Goal: Task Accomplishment & Management: Use online tool/utility

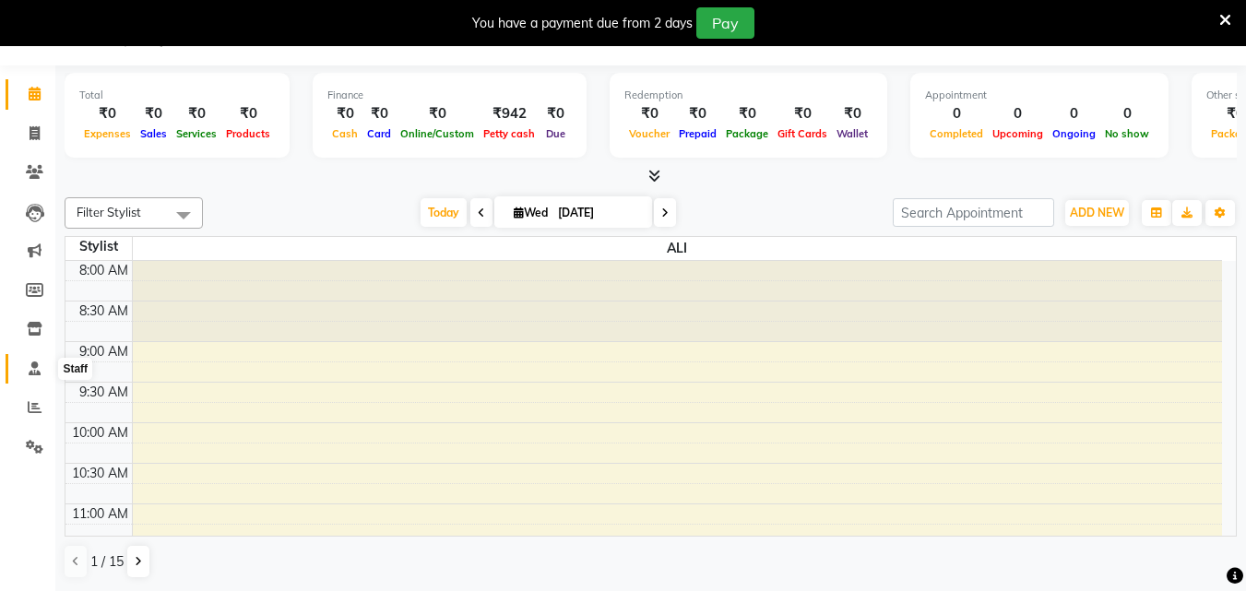
click at [38, 363] on icon at bounding box center [35, 368] width 12 height 14
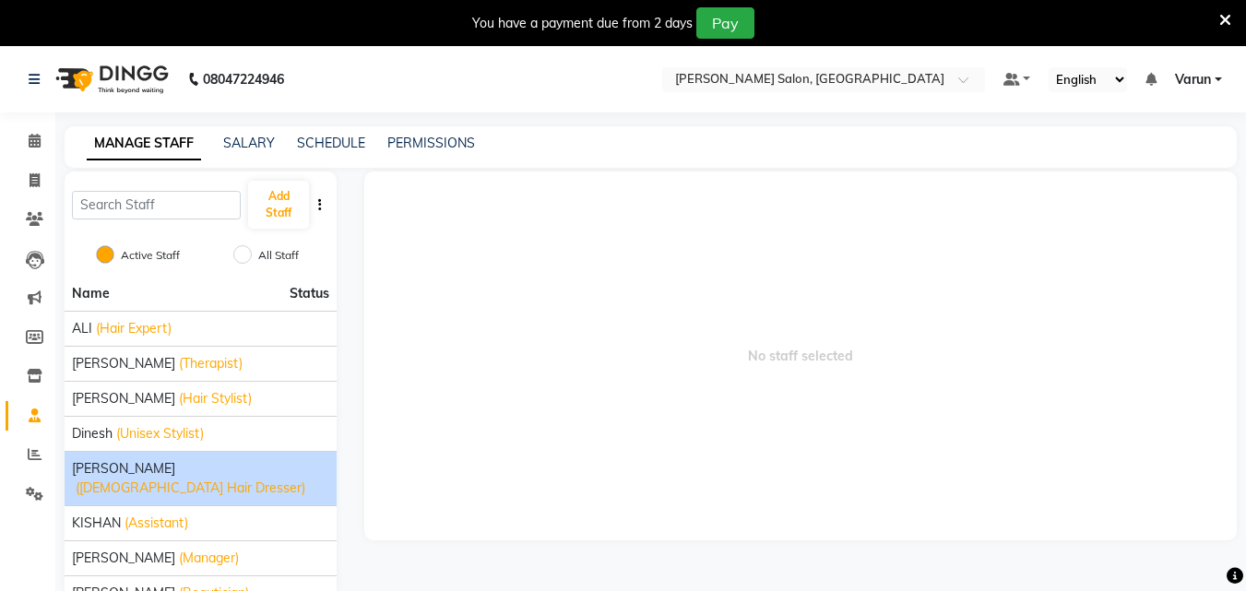
scroll to position [152, 0]
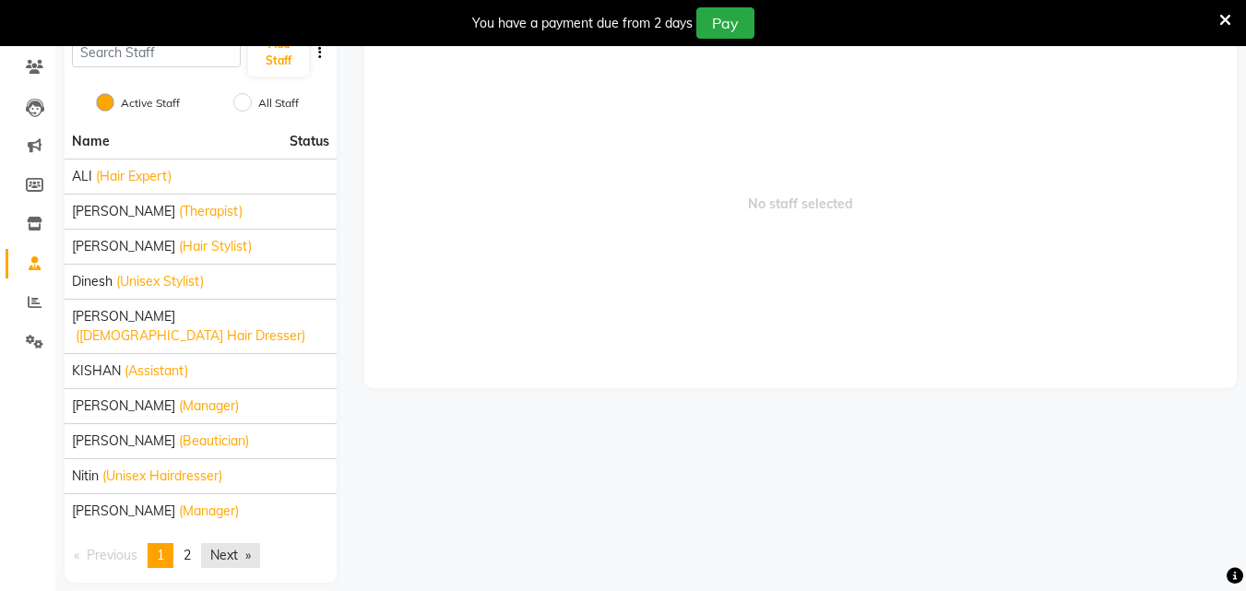
click at [248, 543] on link "Next page" at bounding box center [230, 555] width 59 height 25
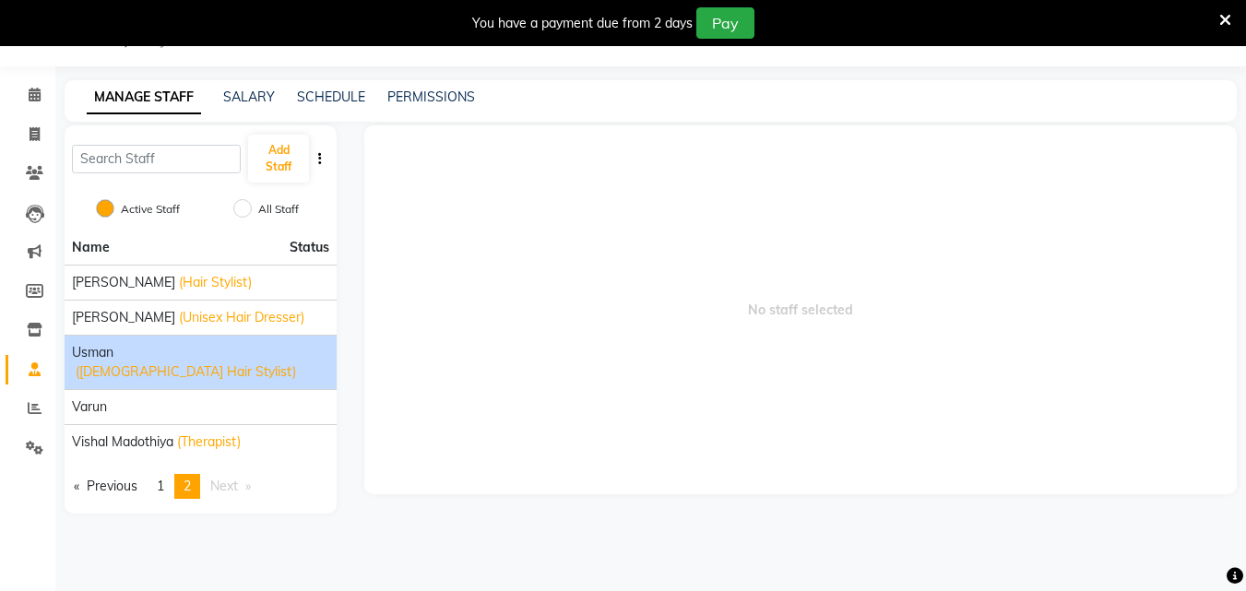
click at [187, 362] on span "([DEMOGRAPHIC_DATA] Hair Stylist)" at bounding box center [186, 371] width 220 height 19
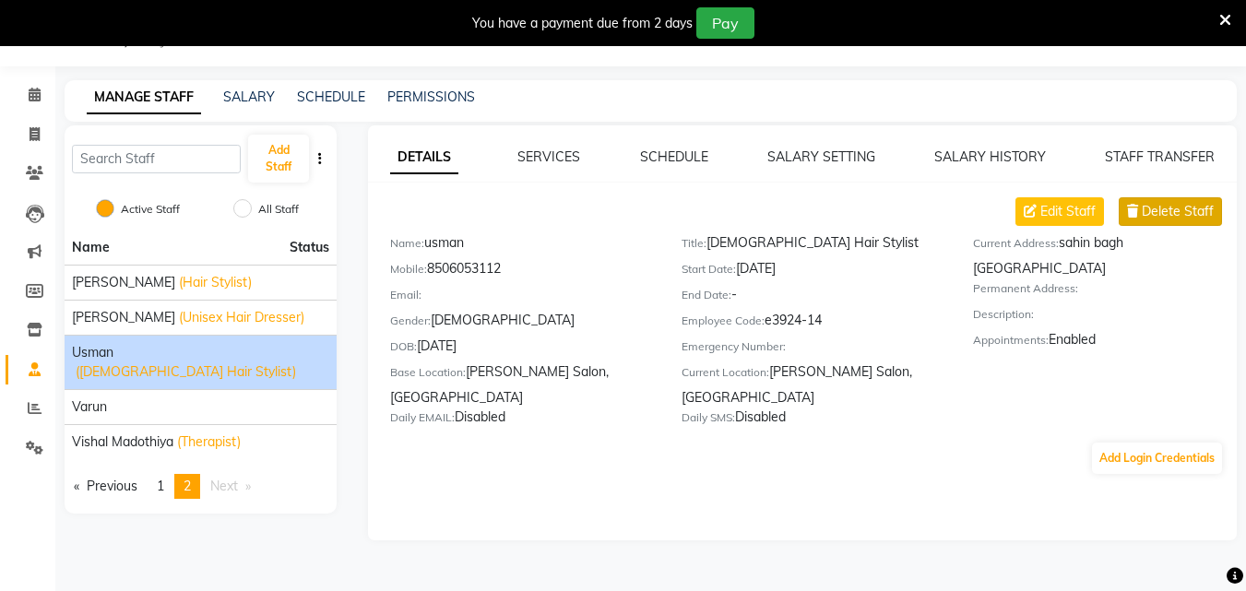
click at [1204, 217] on span "Delete Staff" at bounding box center [1177, 211] width 72 height 19
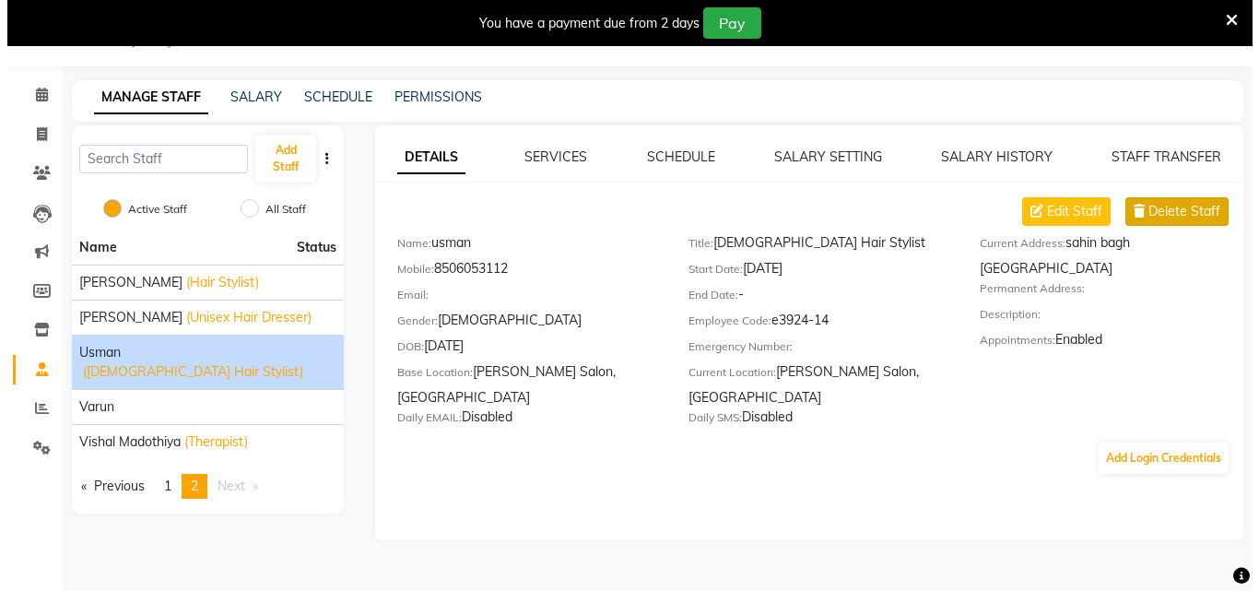
scroll to position [23, 0]
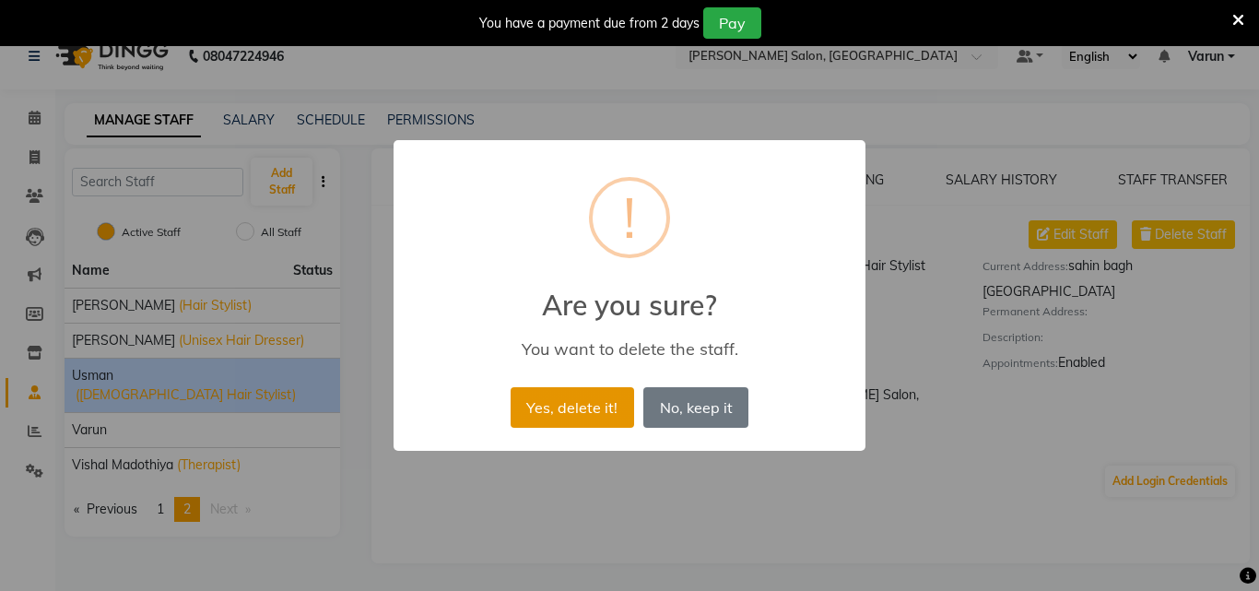
click at [574, 397] on button "Yes, delete it!" at bounding box center [573, 407] width 124 height 41
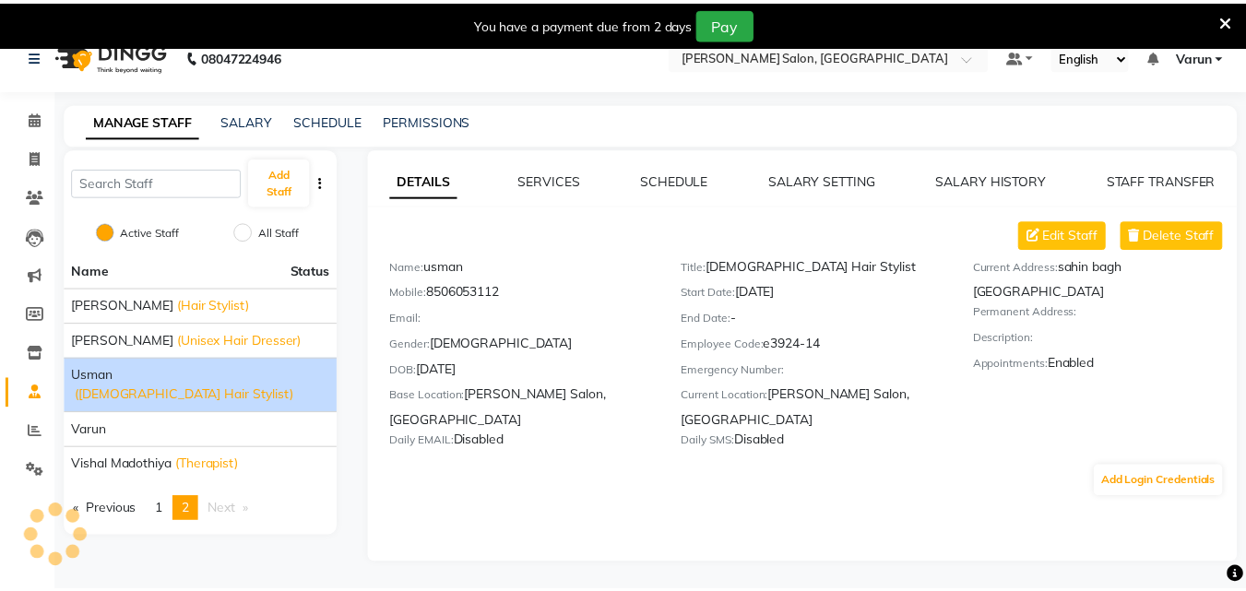
scroll to position [0, 0]
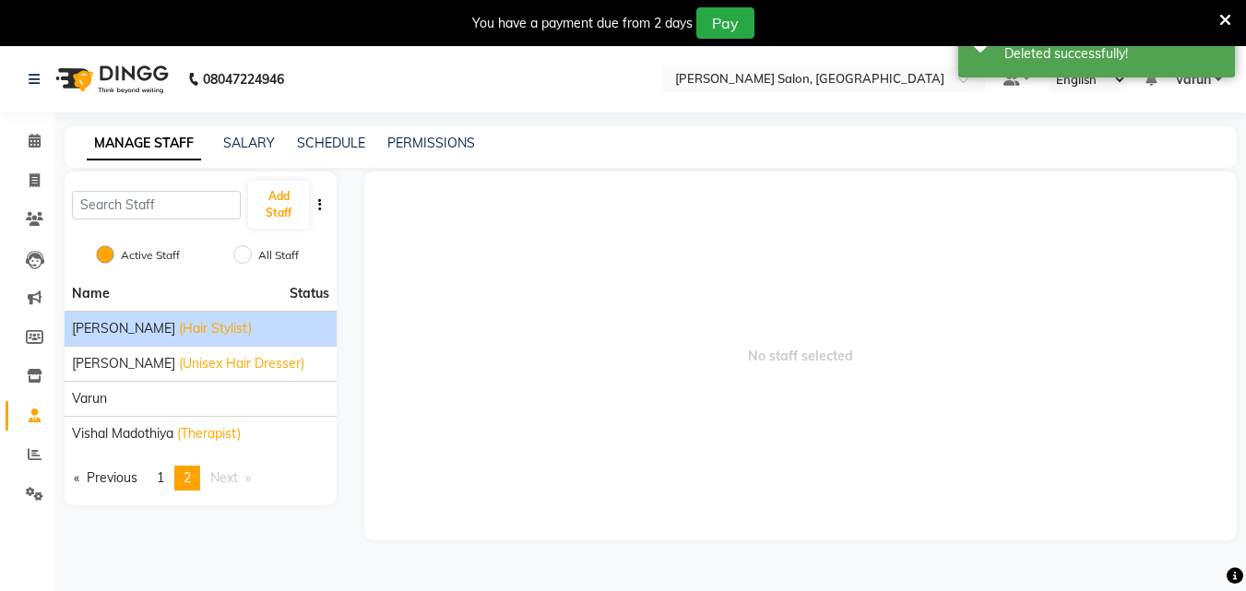
click at [103, 329] on span "[PERSON_NAME]" at bounding box center [123, 328] width 103 height 19
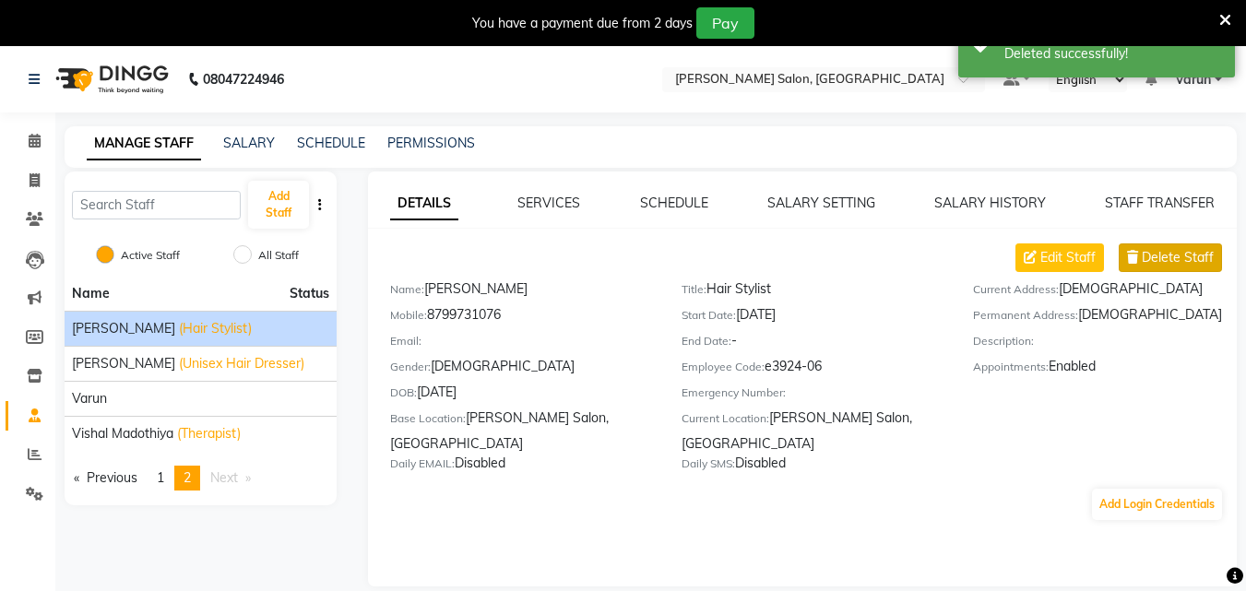
click at [1168, 251] on span "Delete Staff" at bounding box center [1177, 257] width 72 height 19
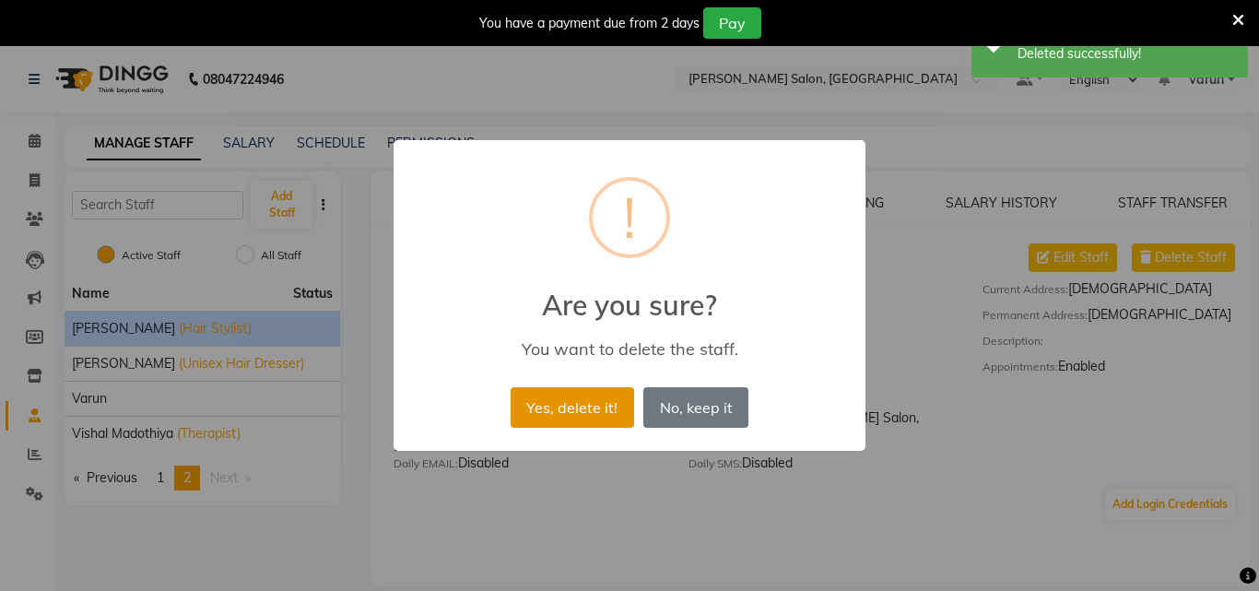
click at [545, 411] on button "Yes, delete it!" at bounding box center [573, 407] width 124 height 41
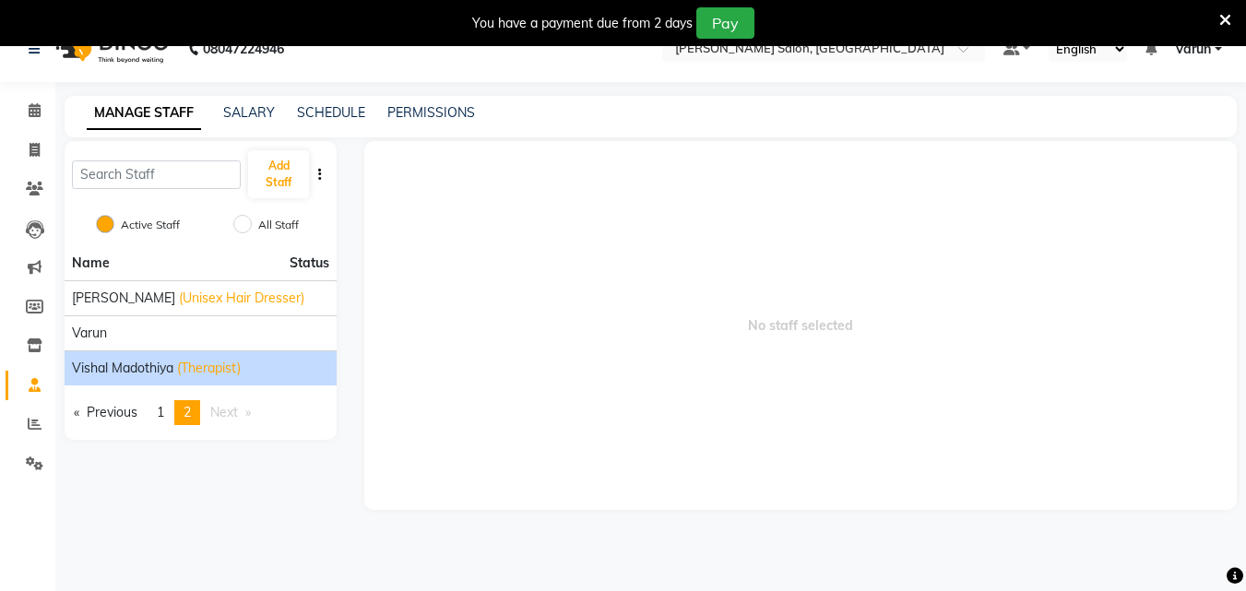
scroll to position [46, 0]
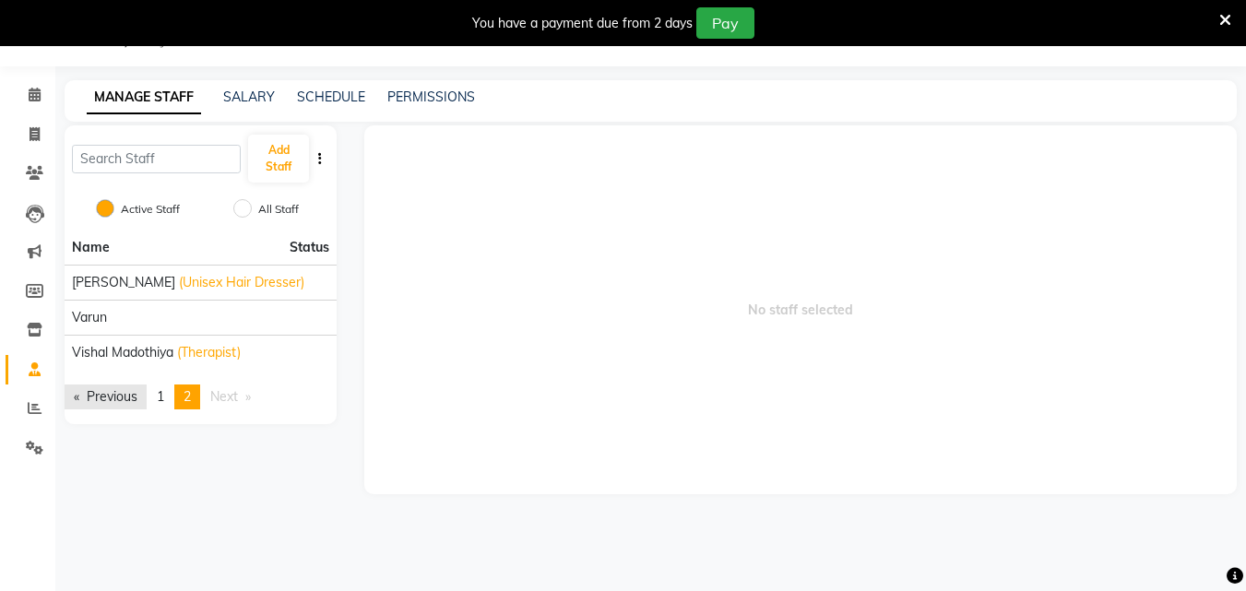
click at [88, 407] on link "Previous page" at bounding box center [106, 396] width 82 height 25
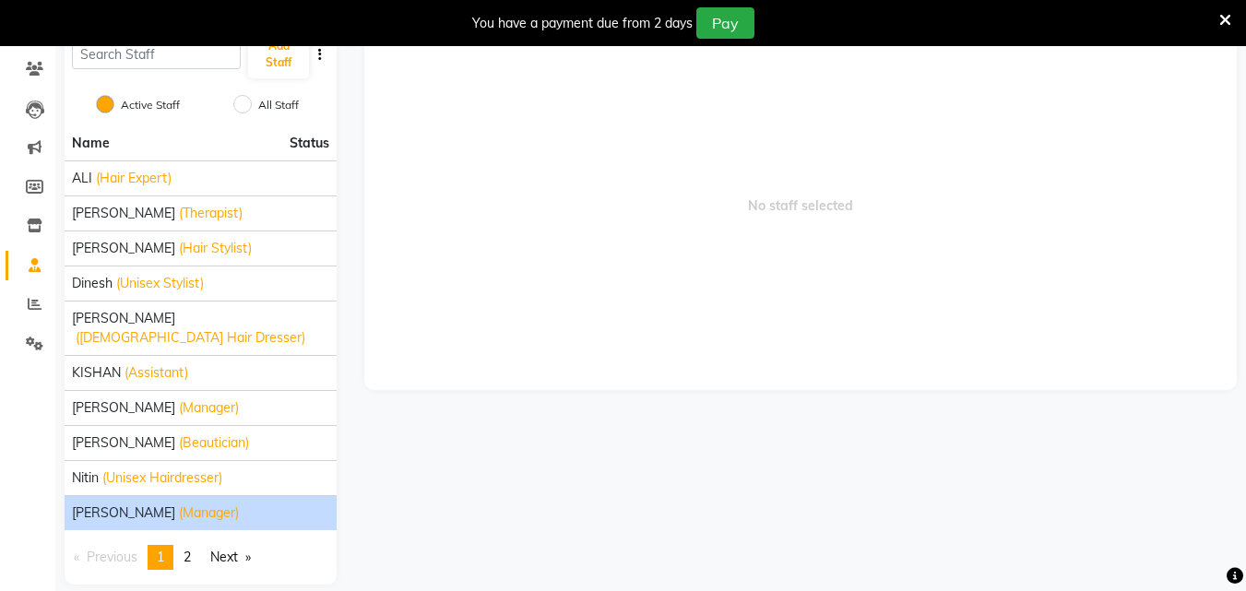
scroll to position [152, 0]
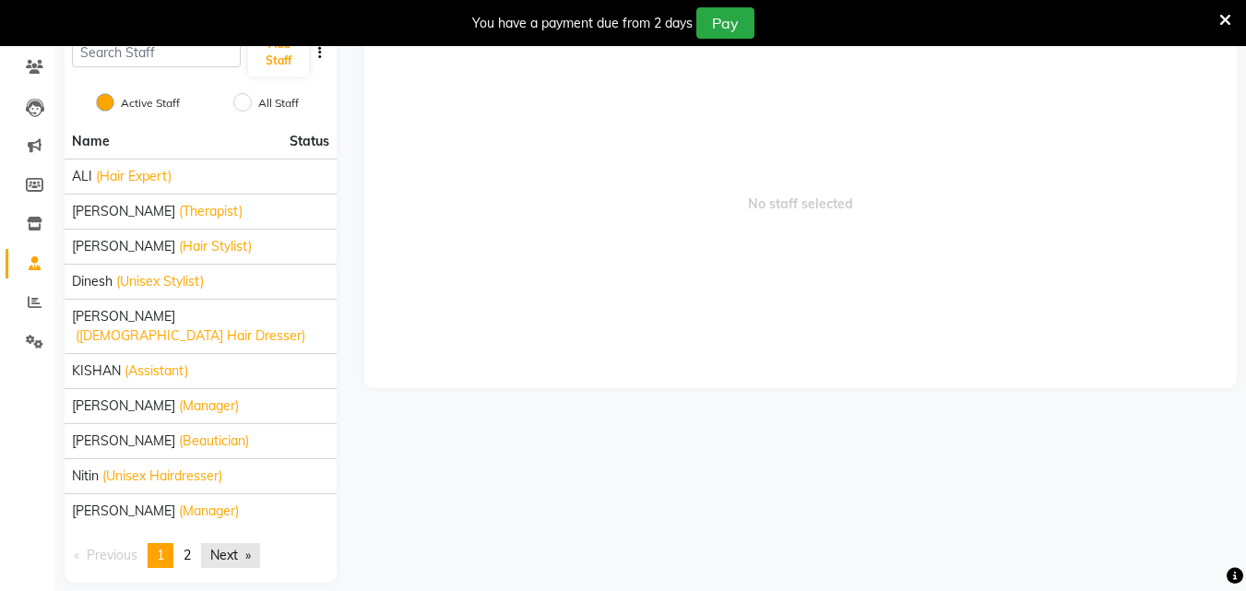
click at [253, 543] on link "Next page" at bounding box center [230, 555] width 59 height 25
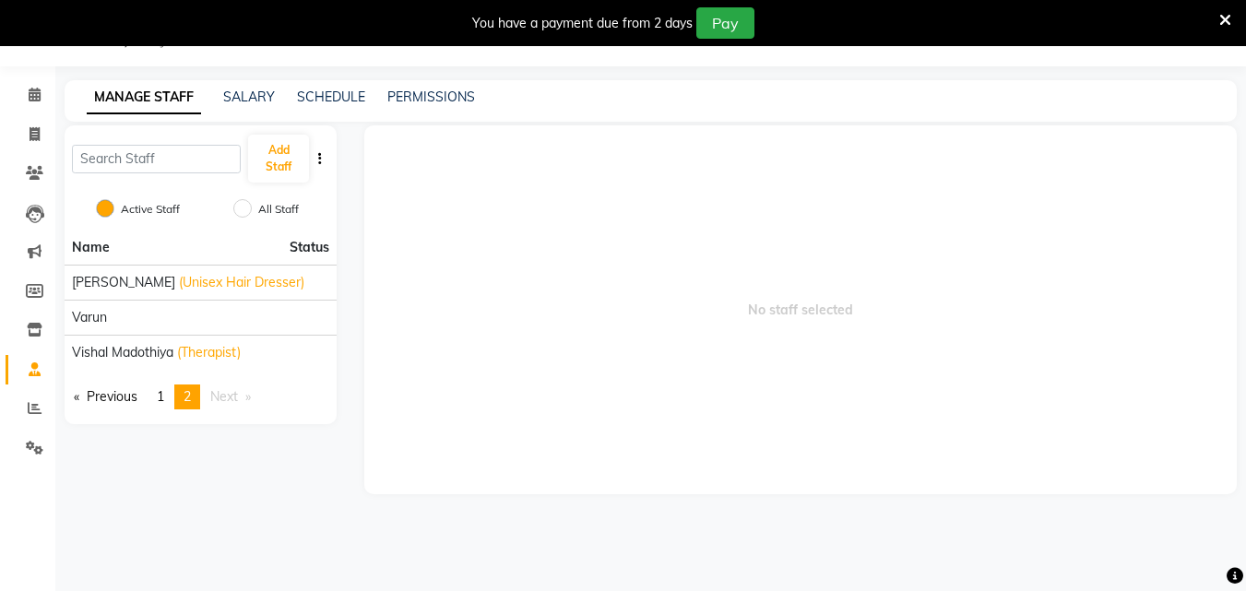
scroll to position [46, 0]
click at [242, 207] on input "All Staff" at bounding box center [242, 208] width 18 height 18
radio input "true"
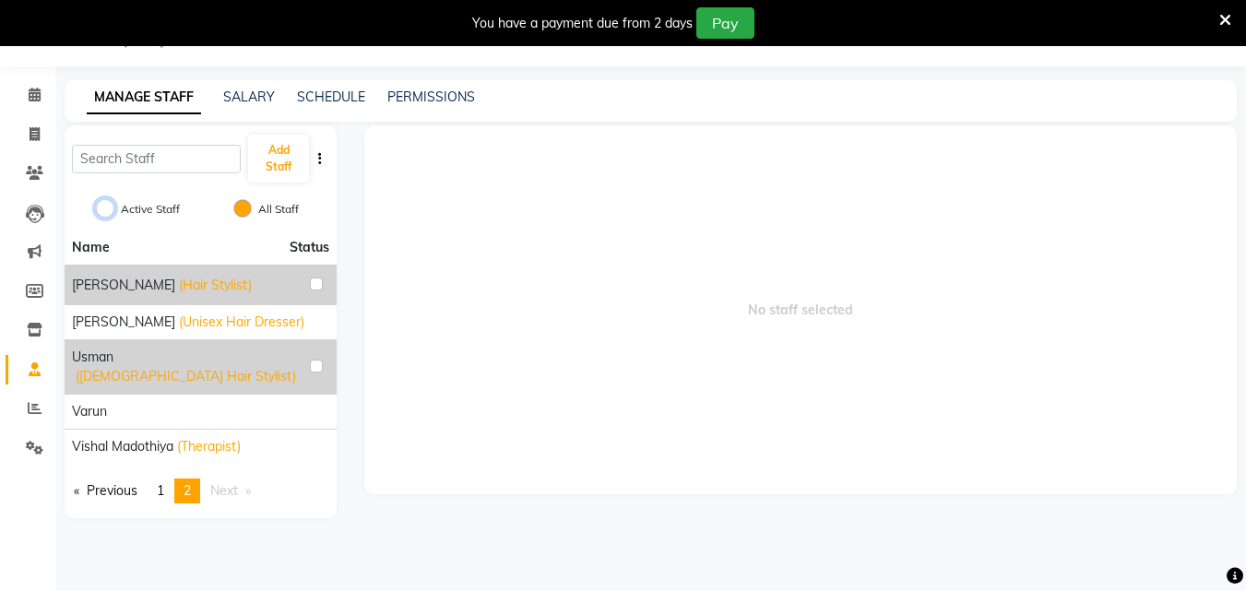
click at [103, 209] on input "Active Staff" at bounding box center [105, 208] width 18 height 18
radio input "true"
radio input "false"
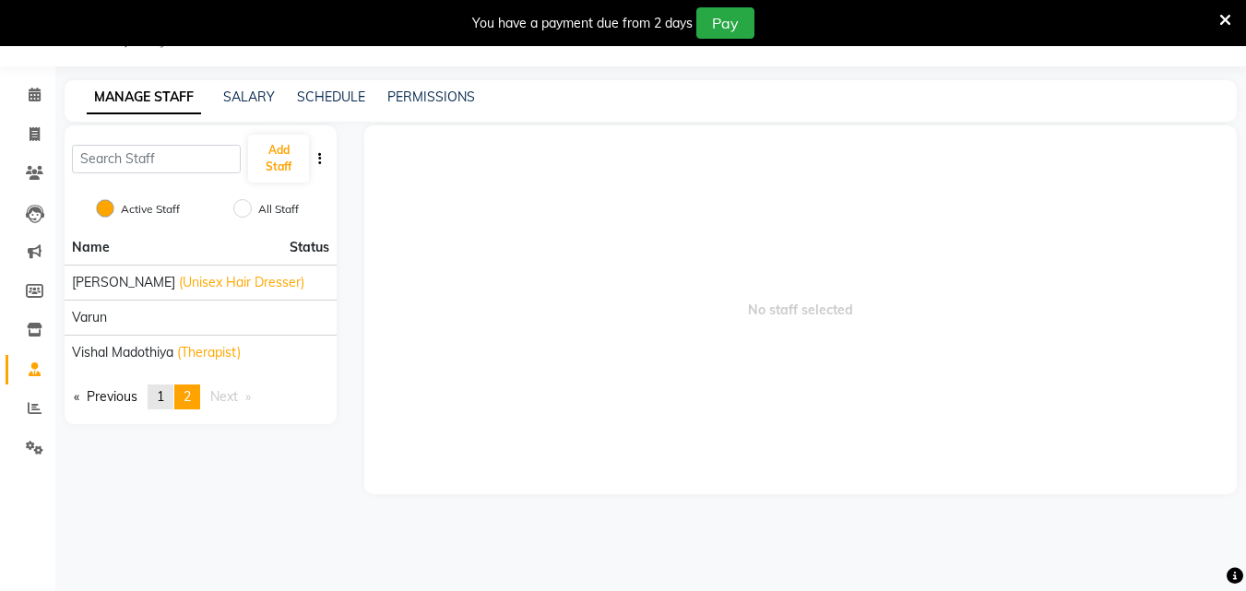
click at [154, 399] on link "page 1" at bounding box center [161, 396] width 26 height 25
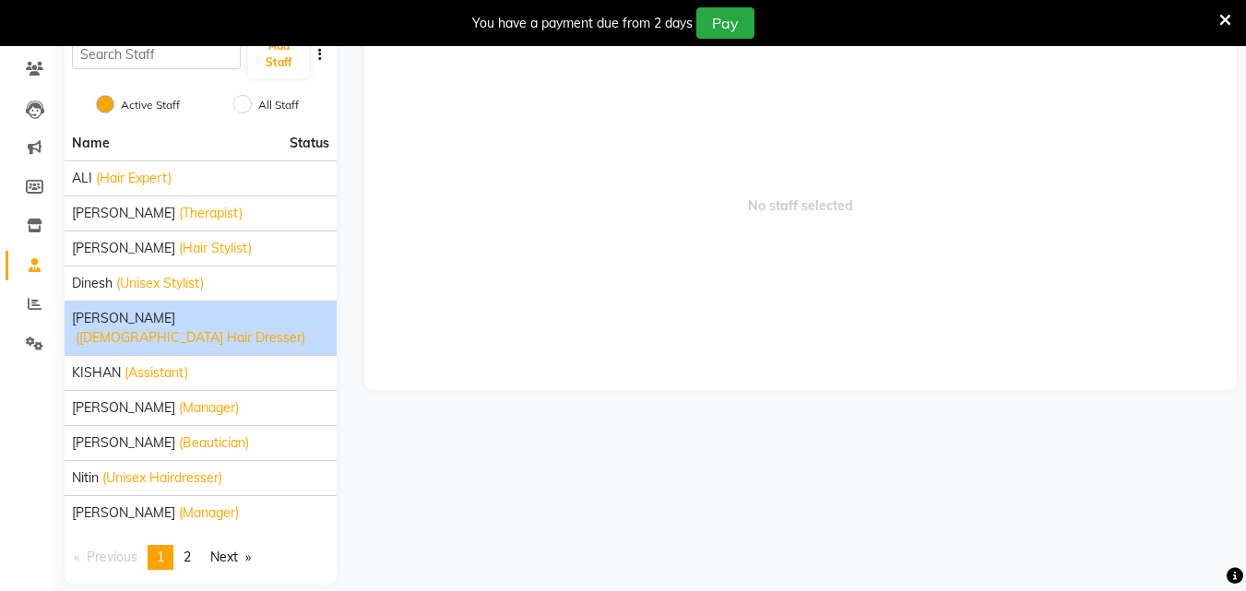
scroll to position [152, 0]
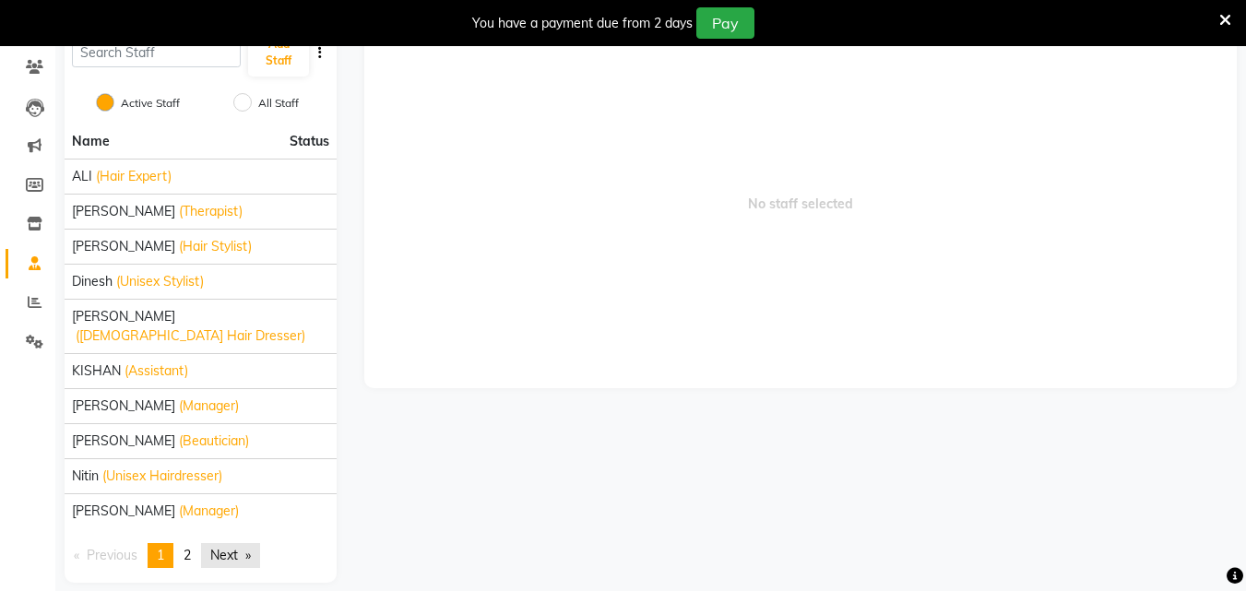
click at [248, 543] on link "Next page" at bounding box center [230, 555] width 59 height 25
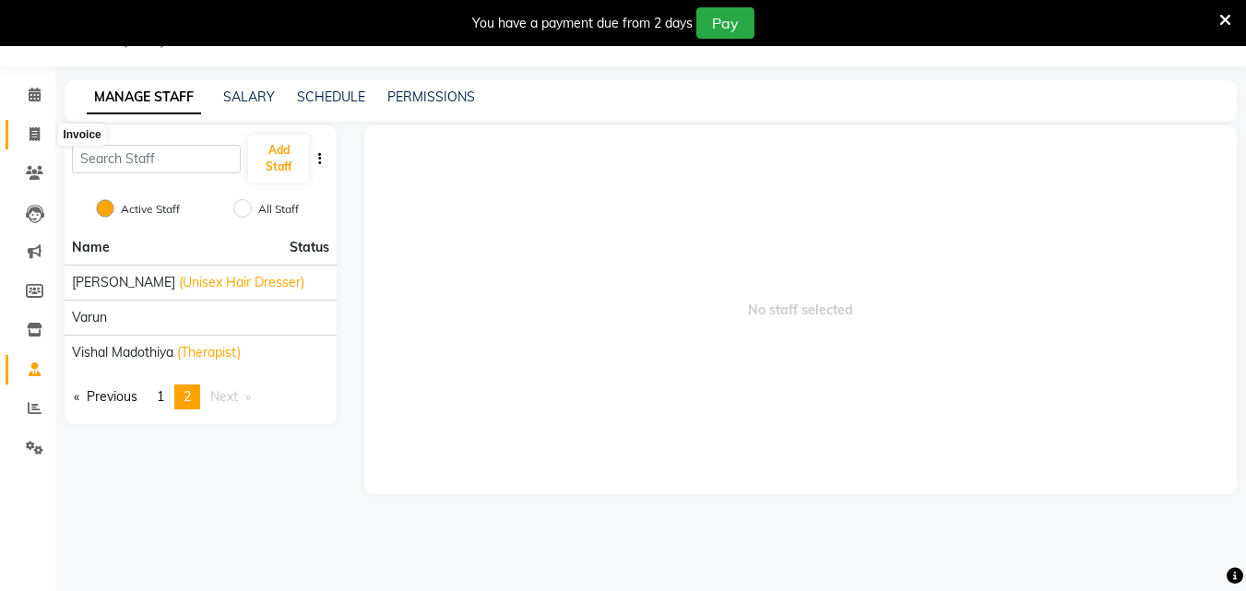
click at [45, 137] on span at bounding box center [34, 134] width 32 height 21
select select "8959"
select select "service"
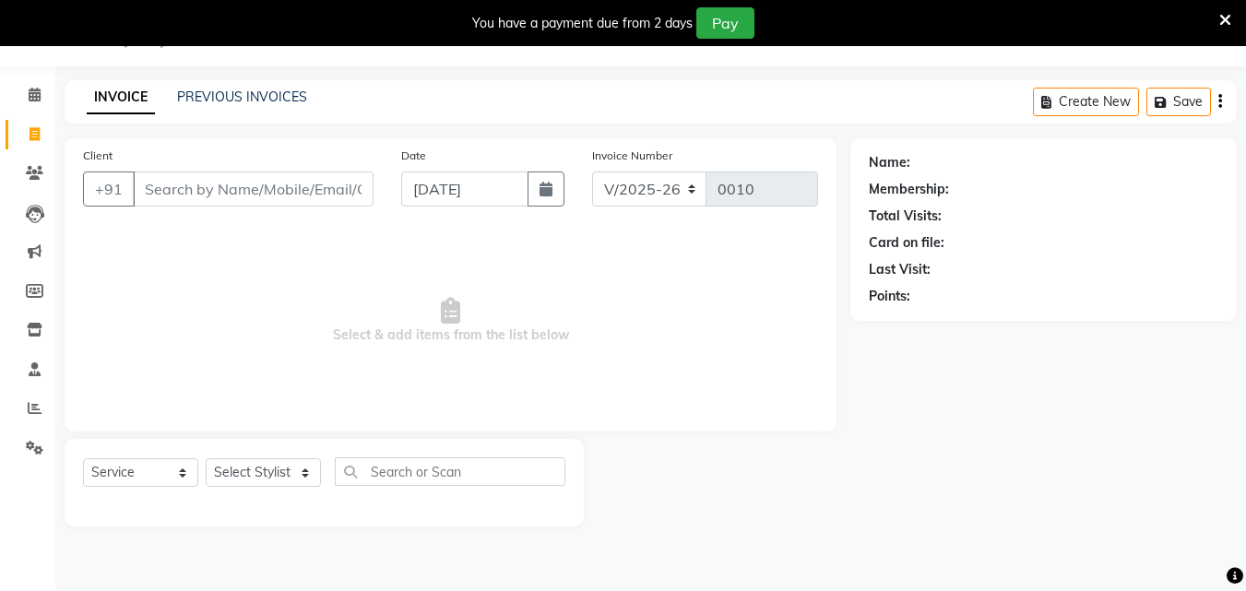
click at [299, 191] on input "Client" at bounding box center [253, 188] width 241 height 35
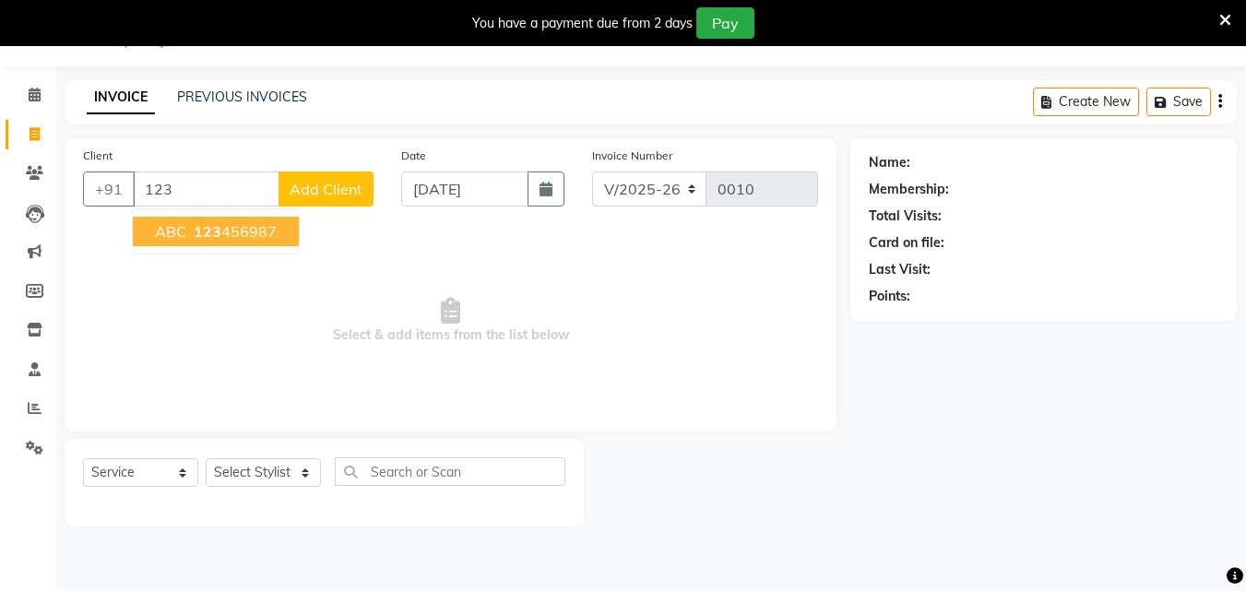
click at [210, 230] on span "123" at bounding box center [208, 231] width 28 height 18
type input "123456987"
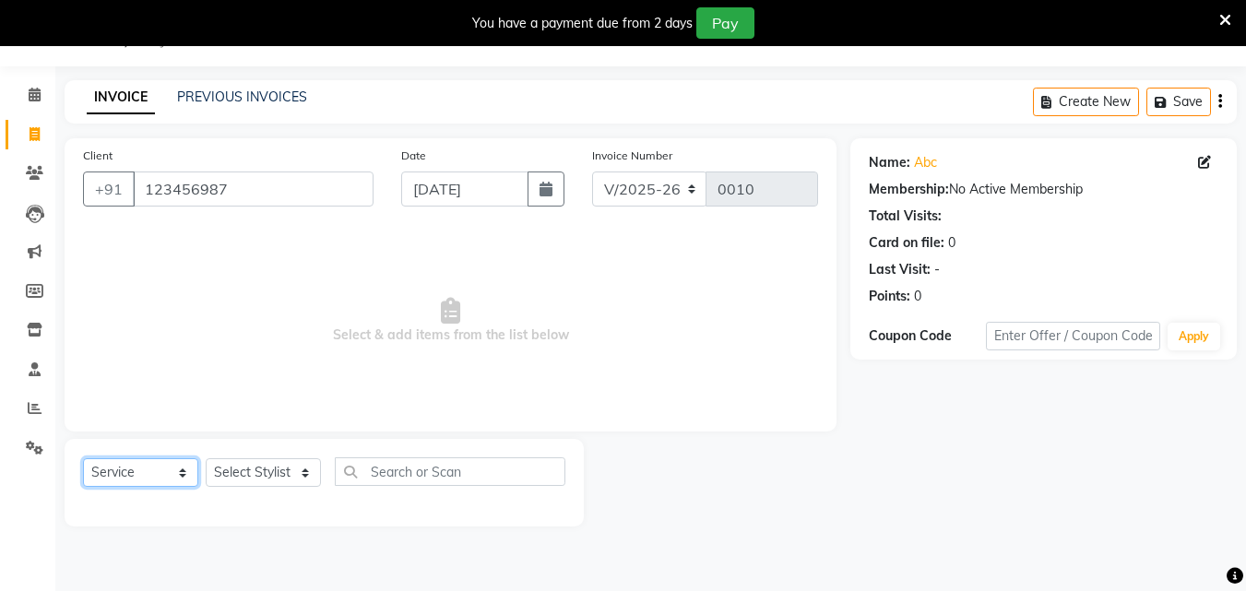
click at [176, 474] on select "Select Service Product Membership Package Voucher Prepaid Gift Card" at bounding box center [140, 472] width 115 height 29
click at [241, 478] on select "Select Stylist ALI [PERSON_NAME] [PERSON_NAME] [PERSON_NAME] [PERSON_NAME] neha…" at bounding box center [263, 472] width 115 height 29
select select "90632"
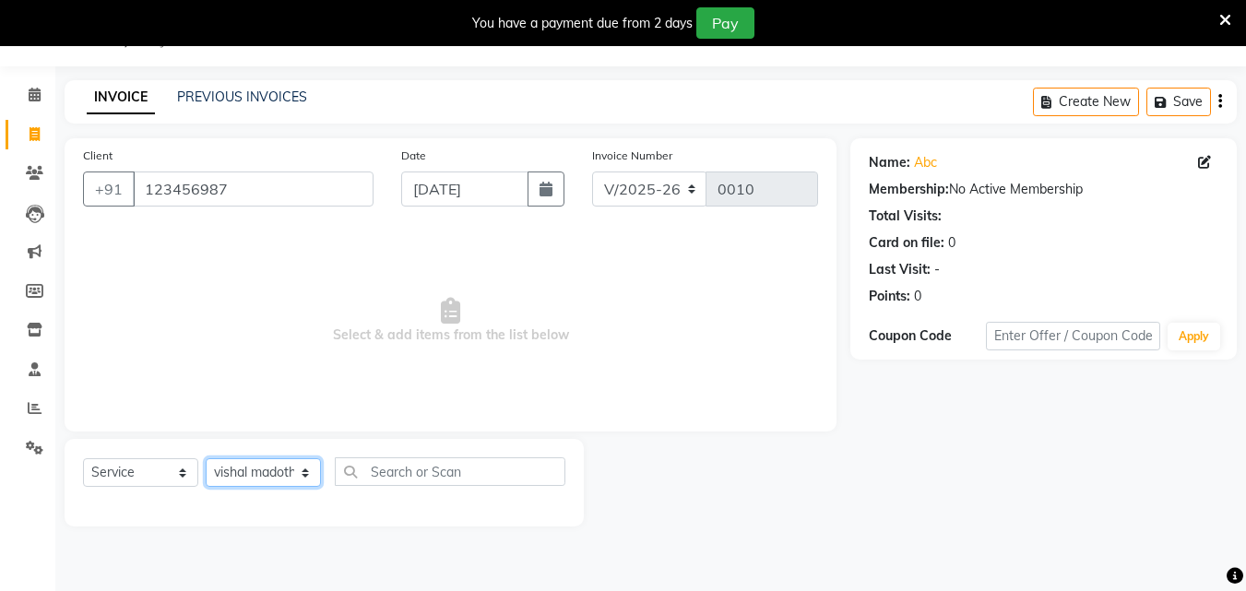
click at [206, 458] on select "Select Stylist ALI [PERSON_NAME] [PERSON_NAME] [PERSON_NAME] [PERSON_NAME] neha…" at bounding box center [263, 472] width 115 height 29
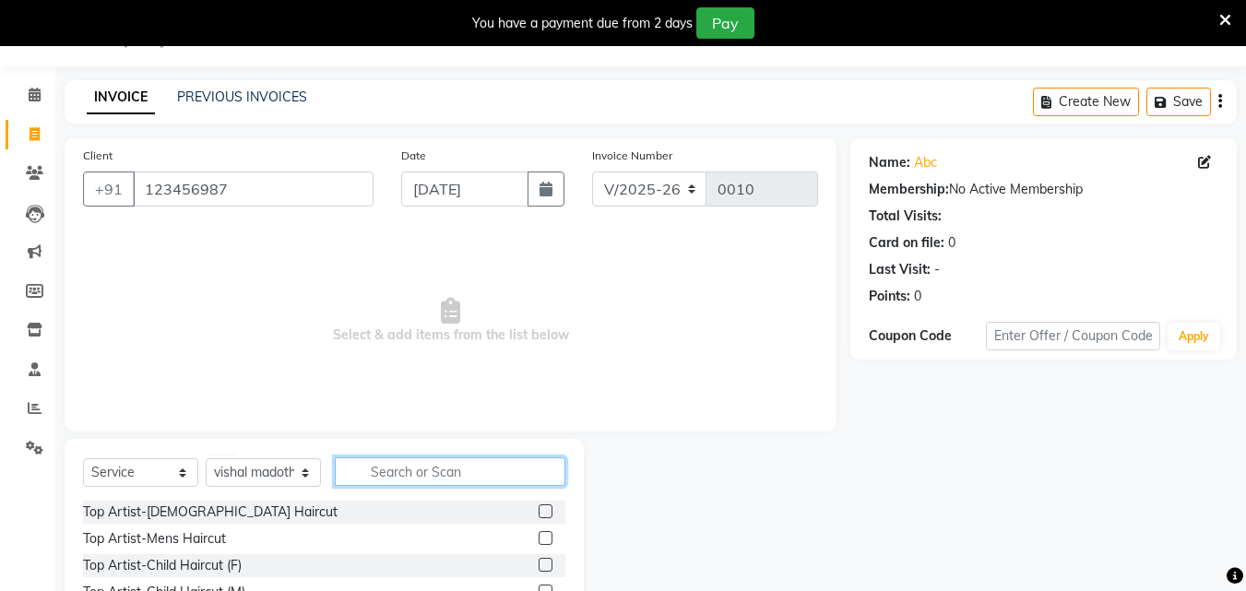
click at [384, 475] on input "text" at bounding box center [450, 471] width 230 height 29
click at [538, 512] on label at bounding box center [545, 511] width 14 height 14
click at [538, 512] on input "checkbox" at bounding box center [544, 512] width 12 height 12
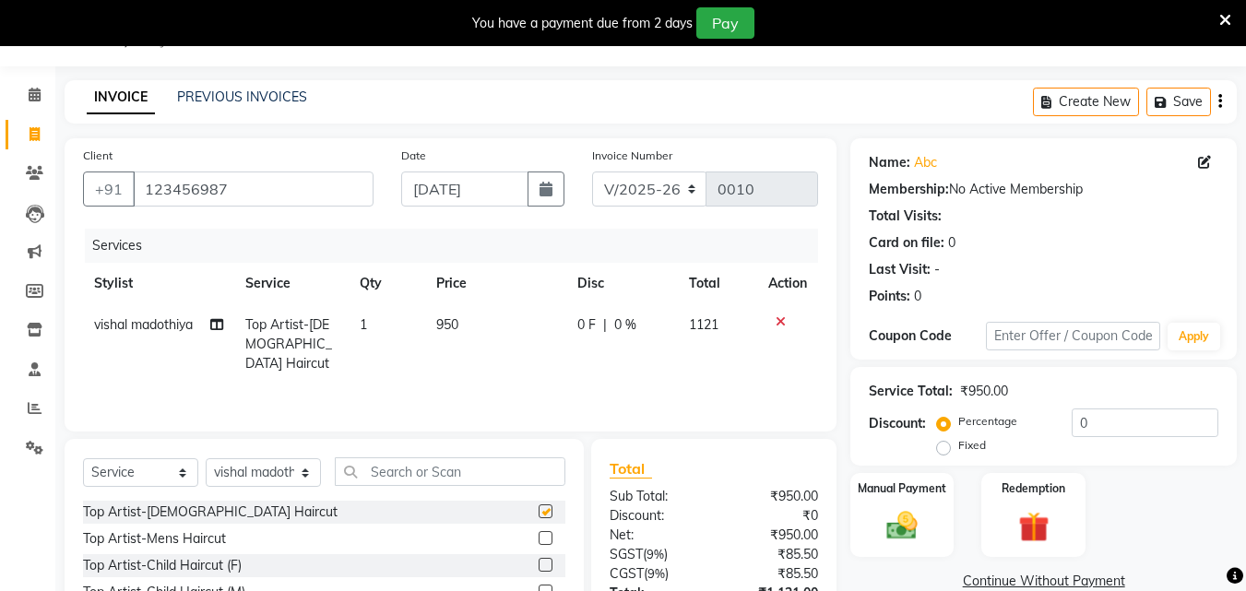
checkbox input "false"
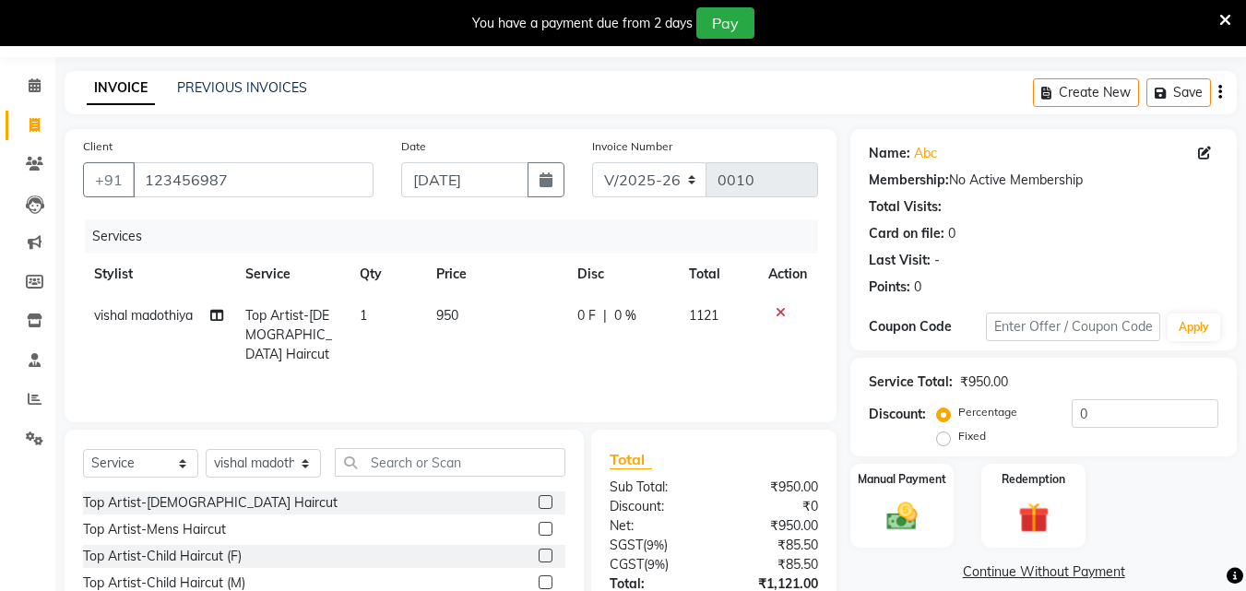
scroll to position [9, 0]
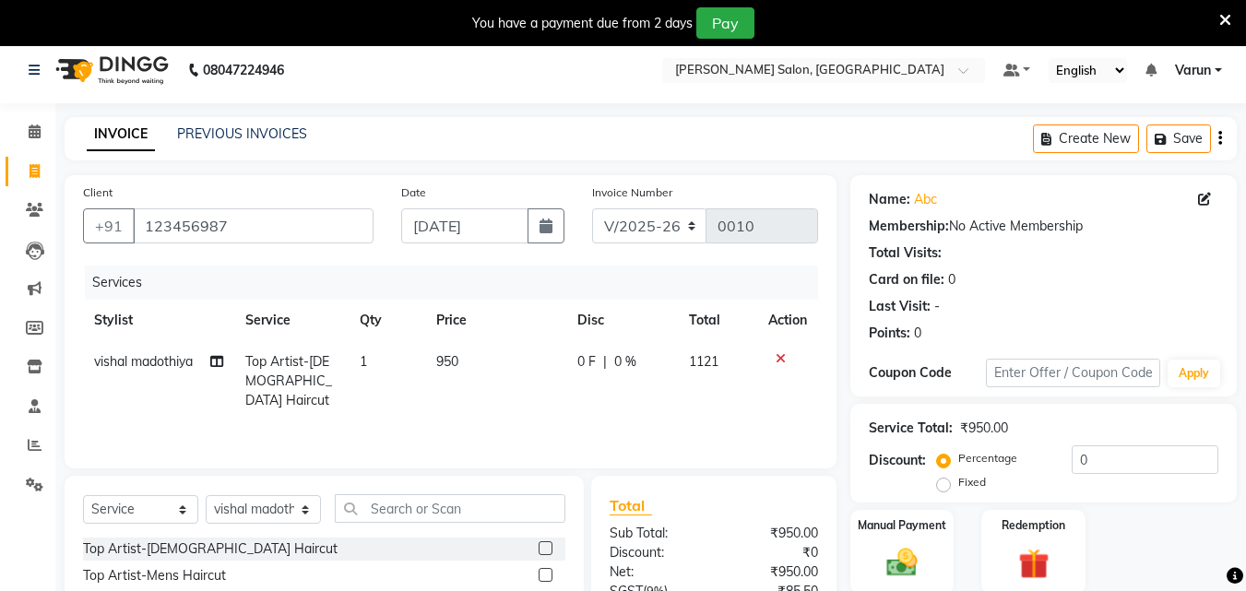
click at [777, 361] on icon at bounding box center [780, 358] width 10 height 13
